Goal: Navigation & Orientation: Find specific page/section

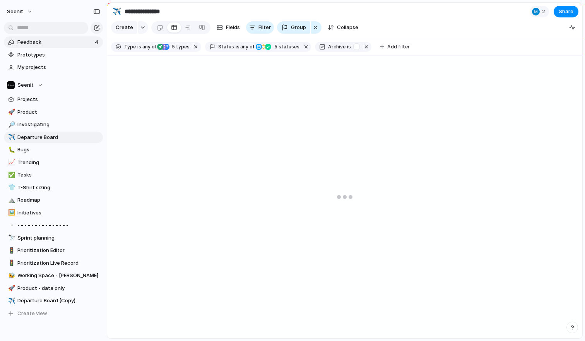
click at [54, 44] on span "Feedback" at bounding box center [54, 42] width 75 height 8
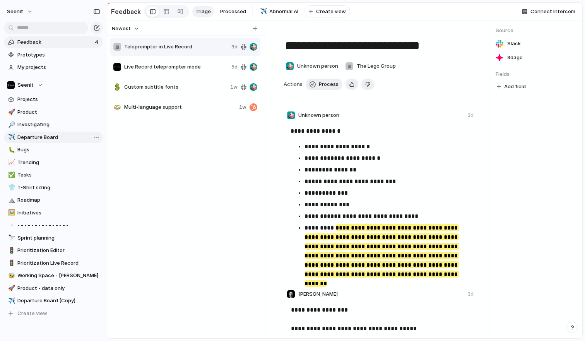
click at [43, 135] on span "Departure Board" at bounding box center [58, 138] width 83 height 8
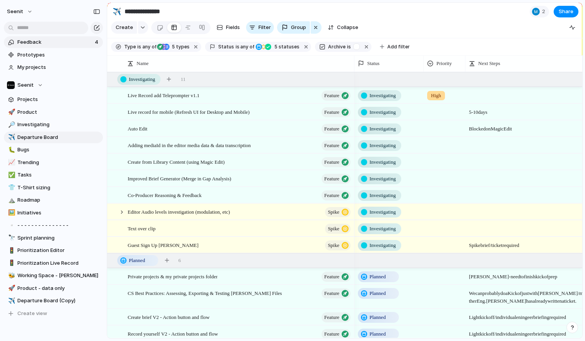
click at [41, 41] on span "Feedback" at bounding box center [54, 42] width 75 height 8
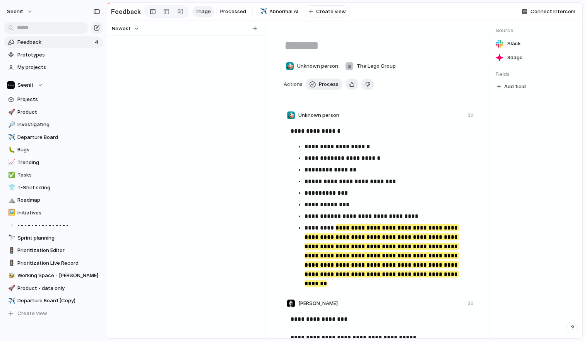
type textarea "**********"
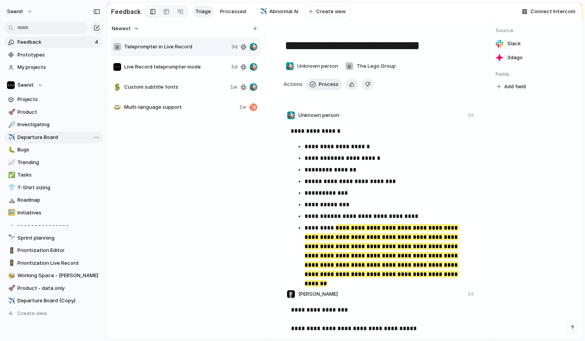
click at [42, 137] on span "Departure Board" at bounding box center [58, 138] width 83 height 8
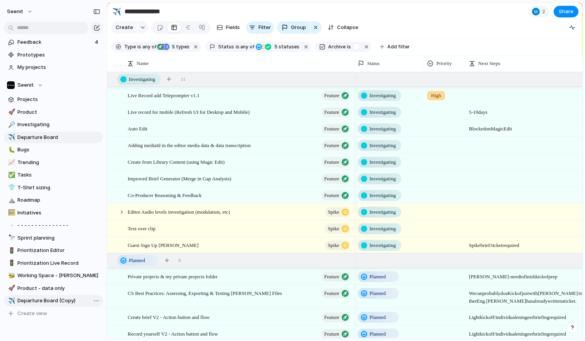
click at [50, 300] on span "Departure Board (Copy)" at bounding box center [58, 301] width 83 height 8
click at [49, 288] on span "Product - data only" at bounding box center [58, 288] width 83 height 8
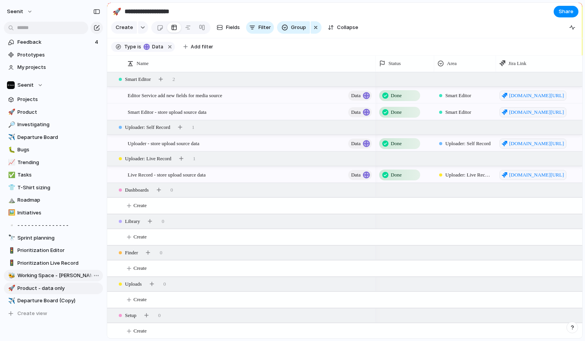
click at [50, 274] on span "Working Space - [PERSON_NAME]" at bounding box center [58, 276] width 83 height 8
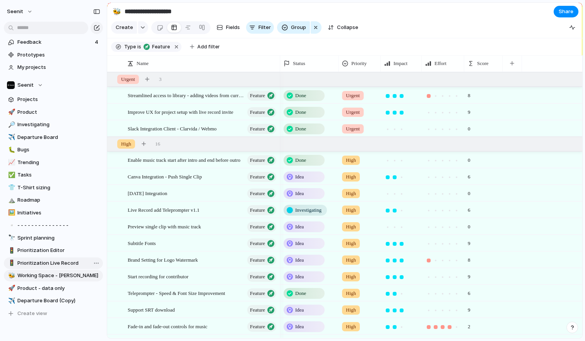
click at [49, 264] on span "Prioritization Live Record" at bounding box center [58, 263] width 83 height 8
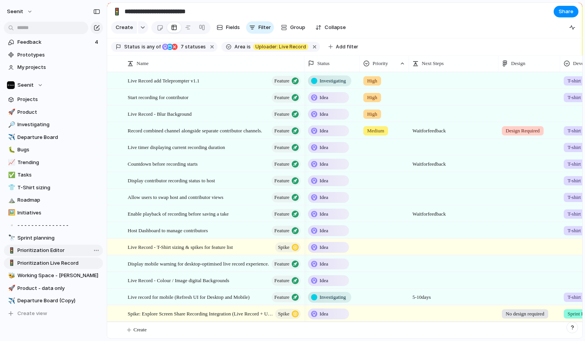
click at [46, 249] on span "Prioritization Editor" at bounding box center [58, 251] width 83 height 8
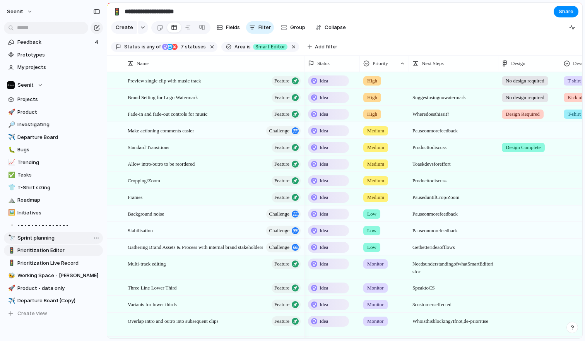
click at [45, 238] on span "Sprint planning" at bounding box center [58, 238] width 83 height 8
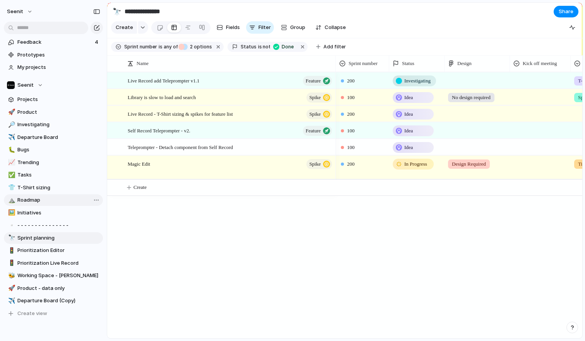
click at [45, 205] on link "⛰️ Roadmap" at bounding box center [53, 200] width 99 height 12
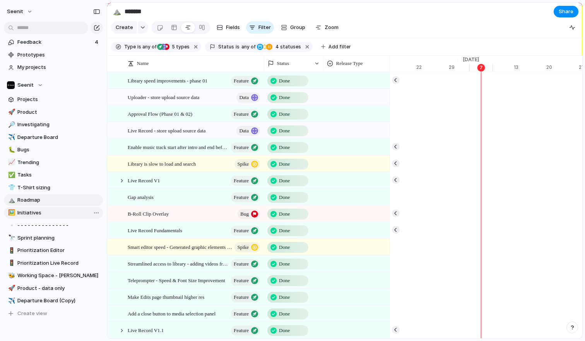
scroll to position [0, 5022]
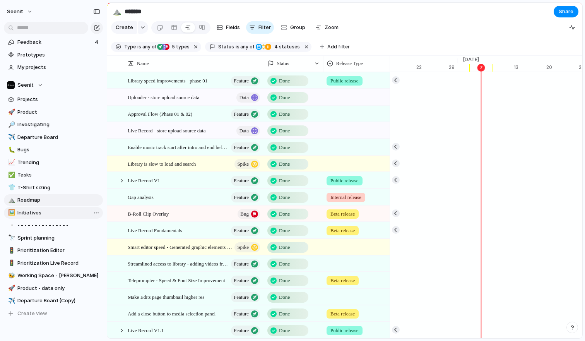
click at [43, 214] on span "Initiatives" at bounding box center [58, 213] width 83 height 8
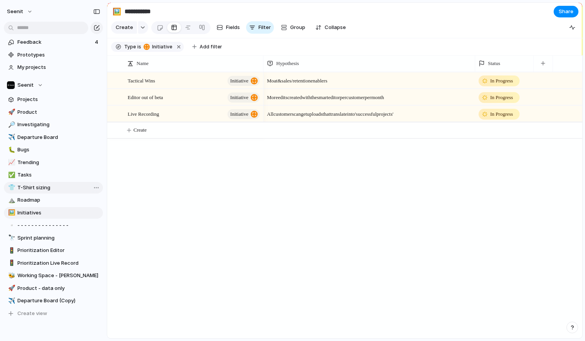
click at [42, 193] on div "👕 T-Shirt sizing" at bounding box center [53, 188] width 99 height 12
click at [39, 174] on span "Tasks" at bounding box center [58, 175] width 83 height 8
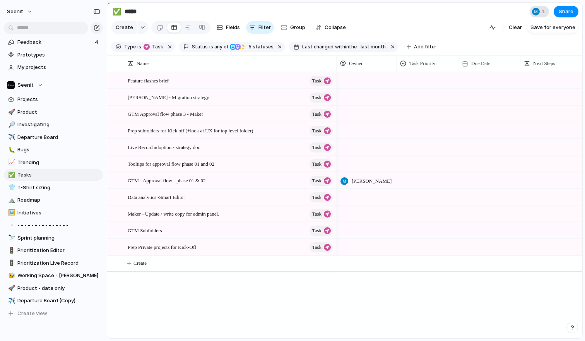
click at [542, 9] on span "1" at bounding box center [544, 12] width 5 height 8
click at [542, 9] on div "Seen by Mike Harris" at bounding box center [292, 170] width 585 height 341
click at [40, 166] on span "Trending" at bounding box center [58, 163] width 83 height 8
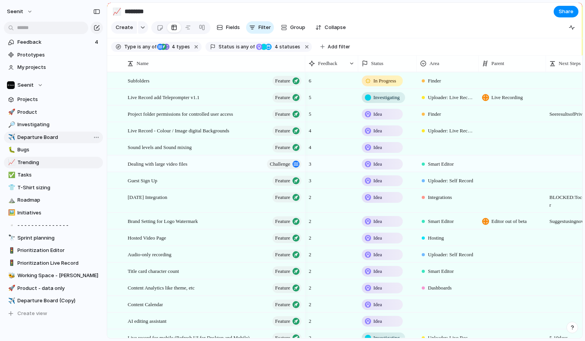
click at [38, 142] on link "✈️ Departure Board" at bounding box center [53, 138] width 99 height 12
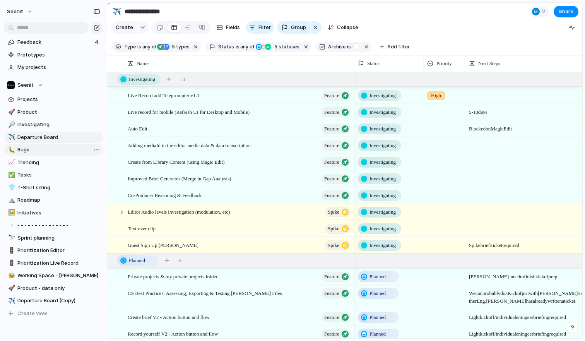
click at [33, 150] on span "Bugs" at bounding box center [58, 150] width 83 height 8
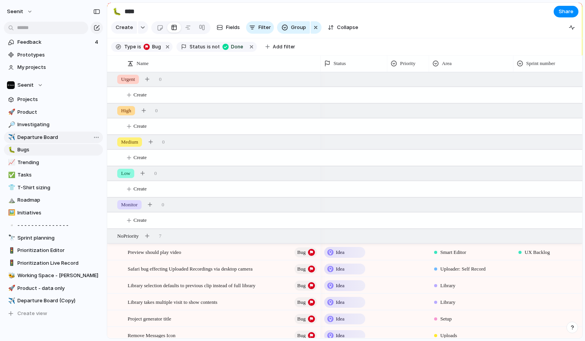
click at [37, 137] on span "Departure Board" at bounding box center [58, 138] width 83 height 8
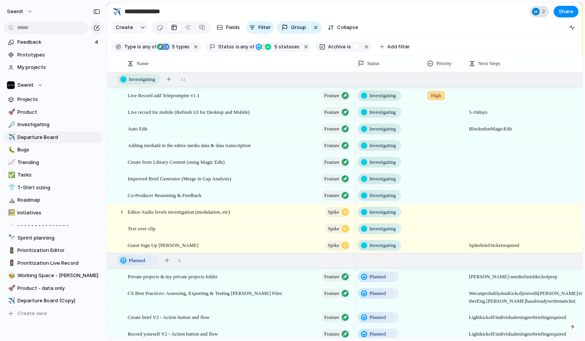
click at [541, 13] on div "2" at bounding box center [539, 12] width 19 height 12
click at [32, 123] on div "Seen by Mike Harris" at bounding box center [292, 170] width 585 height 341
click at [32, 123] on span "Investigating" at bounding box center [58, 125] width 83 height 8
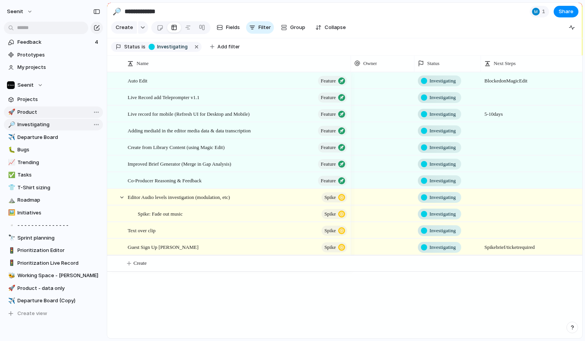
click at [33, 113] on span "Product" at bounding box center [58, 112] width 83 height 8
type input "*******"
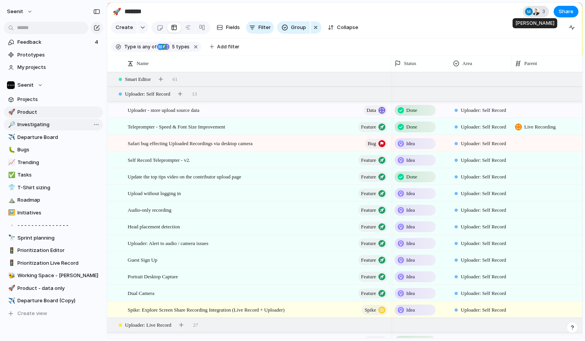
click at [533, 14] on div at bounding box center [536, 12] width 8 height 8
click at [477, 13] on div "Seen by David Thompson Mike Harris" at bounding box center [292, 170] width 585 height 341
click at [24, 13] on button "Seenit" at bounding box center [19, 11] width 33 height 12
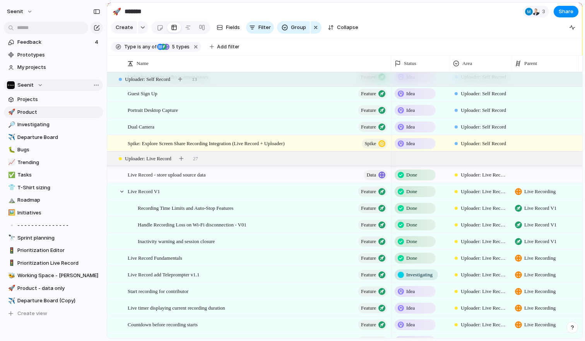
scroll to position [164, 0]
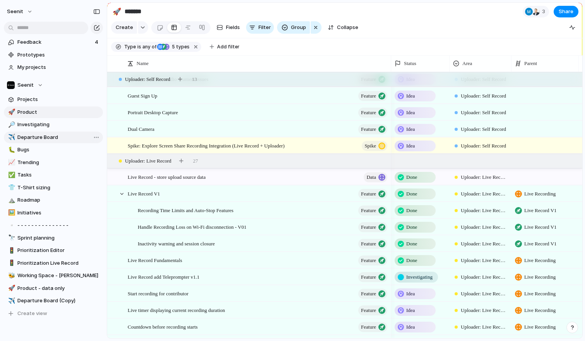
click at [43, 134] on span "Departure Board" at bounding box center [58, 138] width 83 height 8
type input "**********"
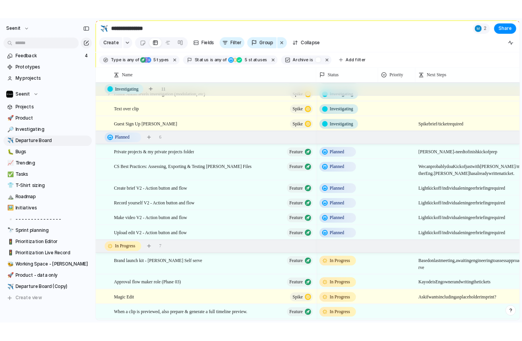
scroll to position [126, 0]
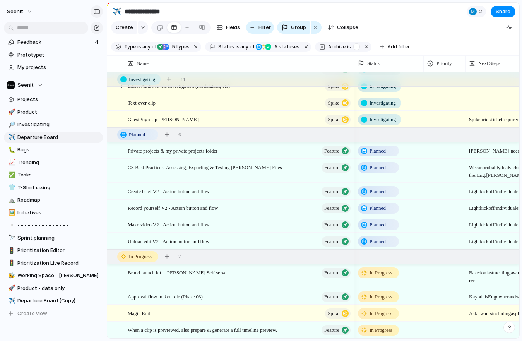
click at [95, 9] on div "button" at bounding box center [96, 11] width 7 height 5
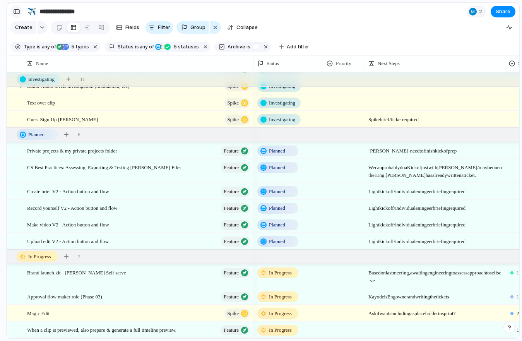
click at [17, 13] on div "button" at bounding box center [16, 11] width 7 height 5
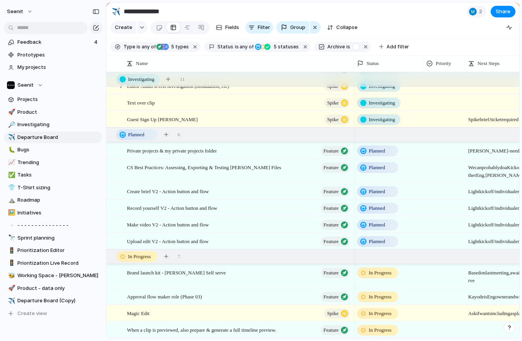
click at [156, 15] on input "**********" at bounding box center [167, 12] width 91 height 14
click at [182, 14] on input "**********" at bounding box center [167, 12] width 91 height 14
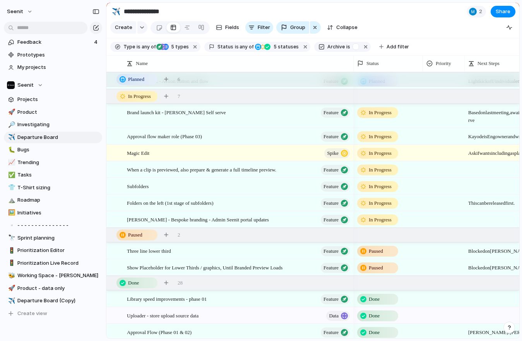
scroll to position [298, 0]
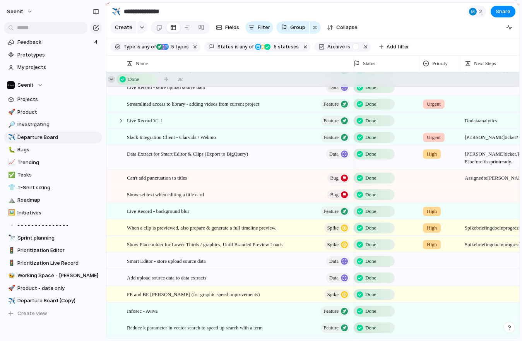
click at [112, 82] on div at bounding box center [111, 79] width 7 height 7
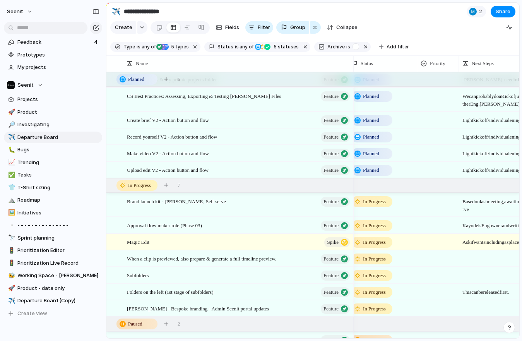
scroll to position [0, 7]
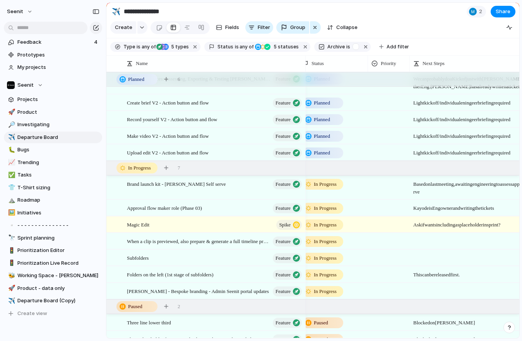
drag, startPoint x: 352, startPoint y: 67, endPoint x: 304, endPoint y: 70, distance: 48.1
click at [304, 70] on div at bounding box center [305, 63] width 4 height 16
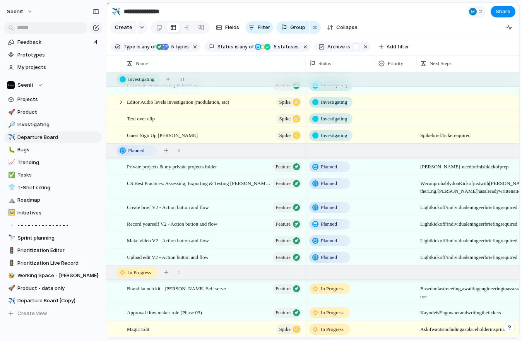
scroll to position [153, 0]
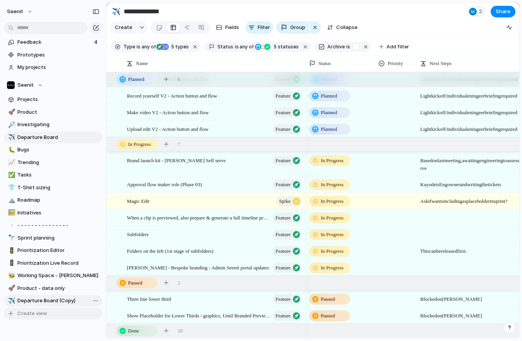
click at [77, 317] on div "Open in new tab Copy link Duplicate view Rename view Delete view" at bounding box center [261, 170] width 522 height 341
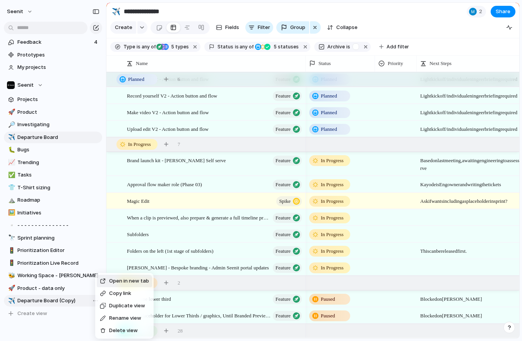
click at [71, 327] on div "Open in new tab Copy link Duplicate view Rename view Delete view" at bounding box center [261, 170] width 522 height 341
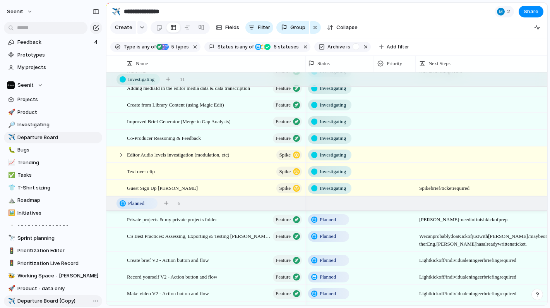
scroll to position [46, 0]
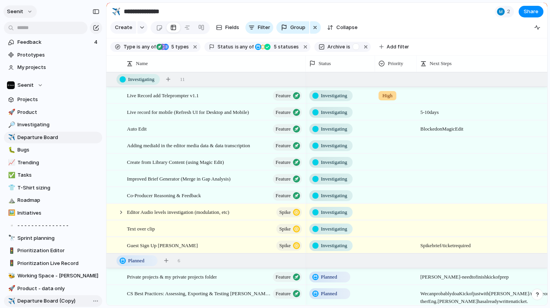
click at [26, 12] on button "Seenit" at bounding box center [19, 11] width 33 height 12
click at [69, 9] on div "Settings Invite members Change theme Sign out" at bounding box center [275, 154] width 550 height 308
click at [390, 12] on section "**********" at bounding box center [326, 11] width 441 height 17
